Goal: Find specific page/section: Find specific page/section

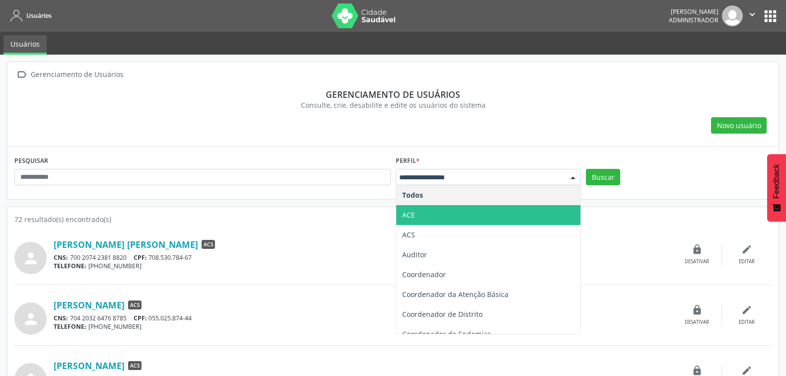
click at [417, 213] on span "ACE" at bounding box center [488, 215] width 185 height 20
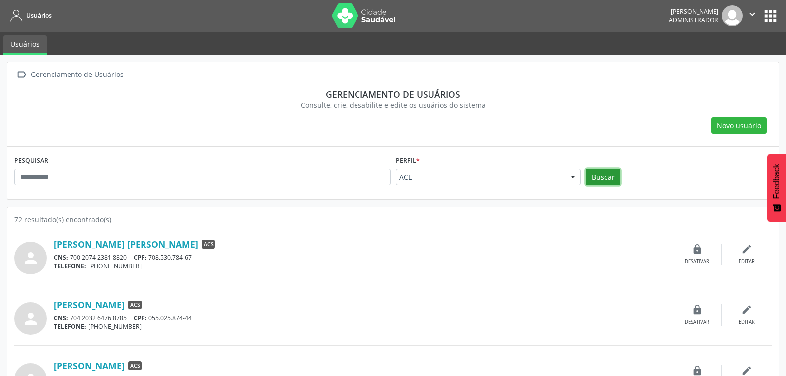
click at [606, 180] on button "Buscar" at bounding box center [603, 177] width 34 height 17
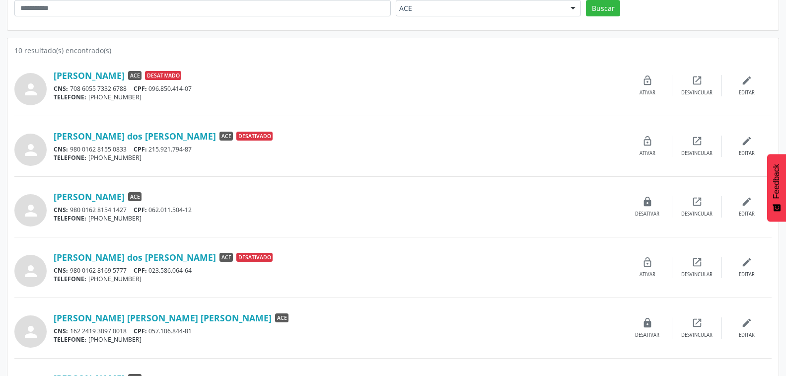
scroll to position [225, 0]
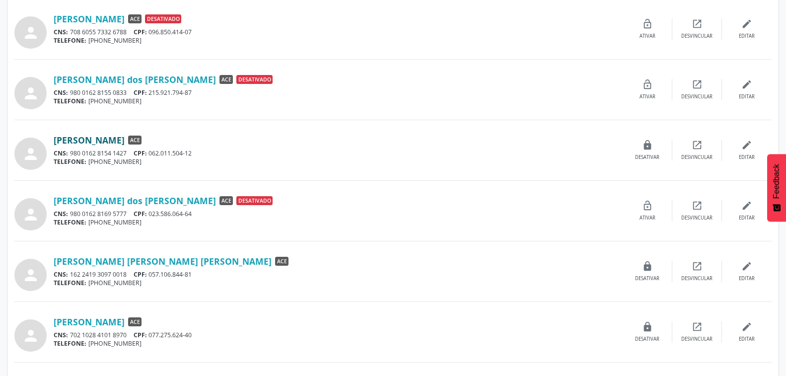
click at [125, 137] on link "[PERSON_NAME]" at bounding box center [89, 140] width 71 height 11
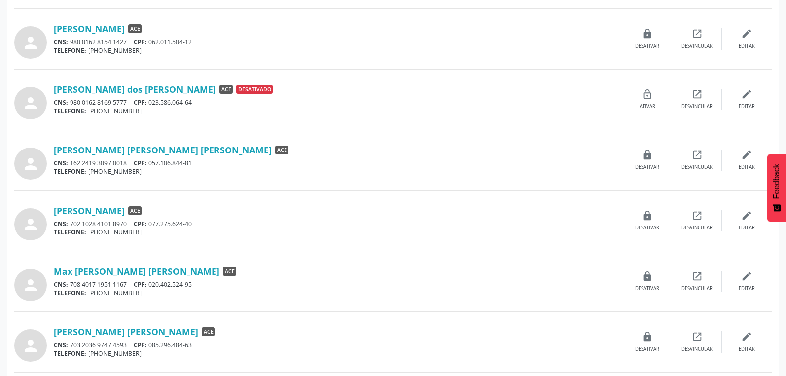
scroll to position [338, 0]
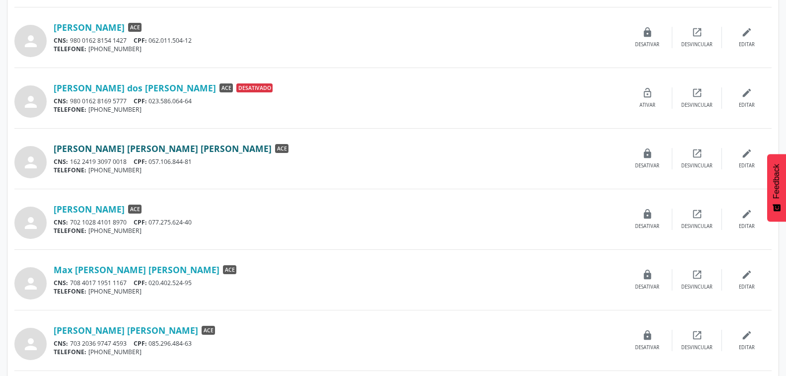
click at [125, 150] on link "[PERSON_NAME] [PERSON_NAME] [PERSON_NAME]" at bounding box center [163, 148] width 218 height 11
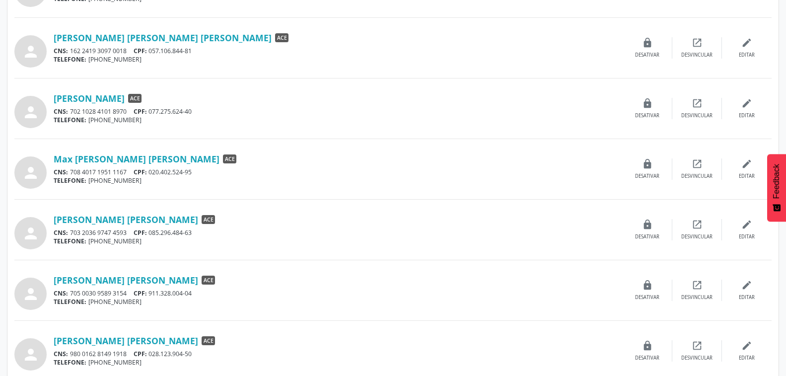
scroll to position [451, 0]
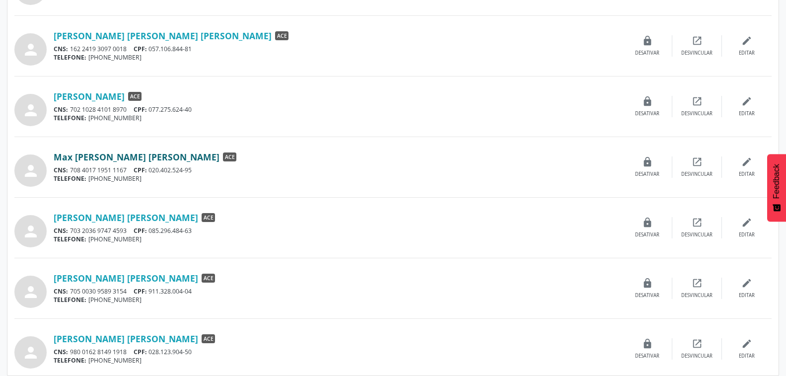
click at [140, 159] on link "Max [PERSON_NAME] [PERSON_NAME]" at bounding box center [137, 156] width 166 height 11
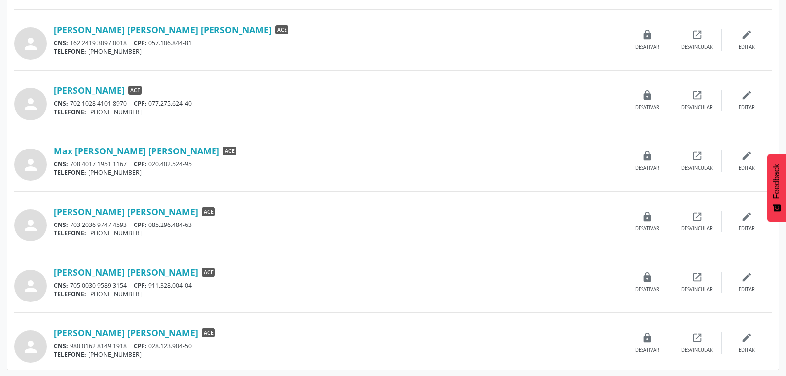
scroll to position [458, 0]
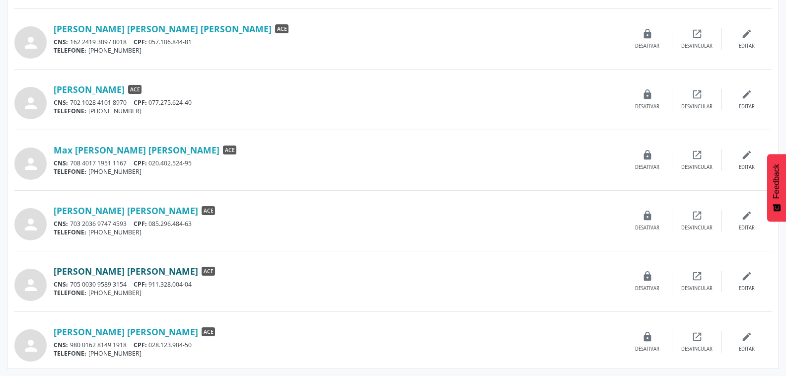
click at [150, 271] on link "[PERSON_NAME] [PERSON_NAME]" at bounding box center [126, 271] width 144 height 11
click at [115, 334] on link "[PERSON_NAME] [PERSON_NAME]" at bounding box center [126, 331] width 144 height 11
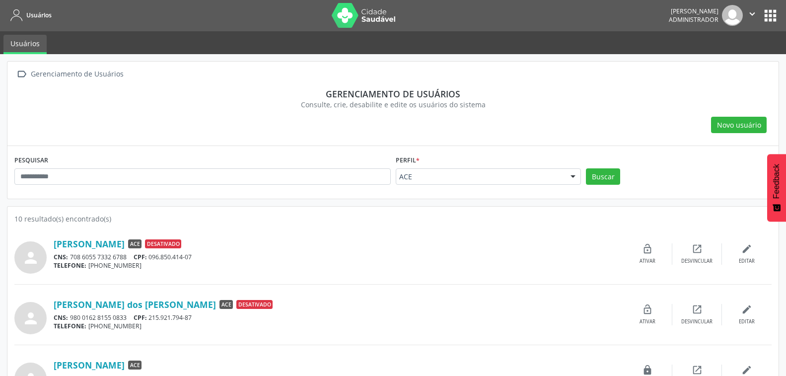
scroll to position [0, 0]
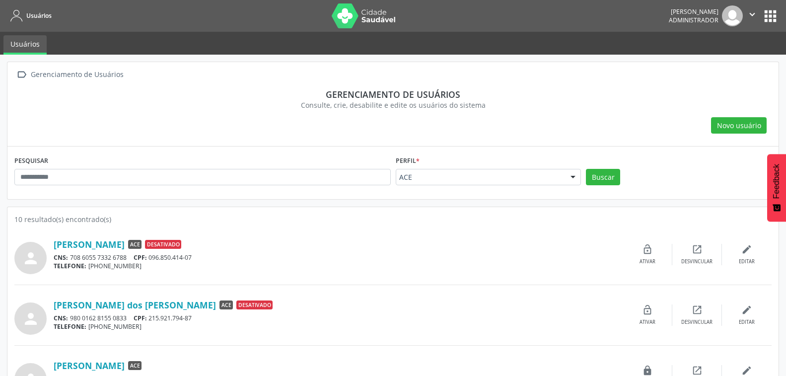
click at [752, 16] on icon "" at bounding box center [752, 14] width 11 height 11
click at [709, 58] on link "Sair" at bounding box center [726, 61] width 69 height 14
